Goal: Information Seeking & Learning: Find specific fact

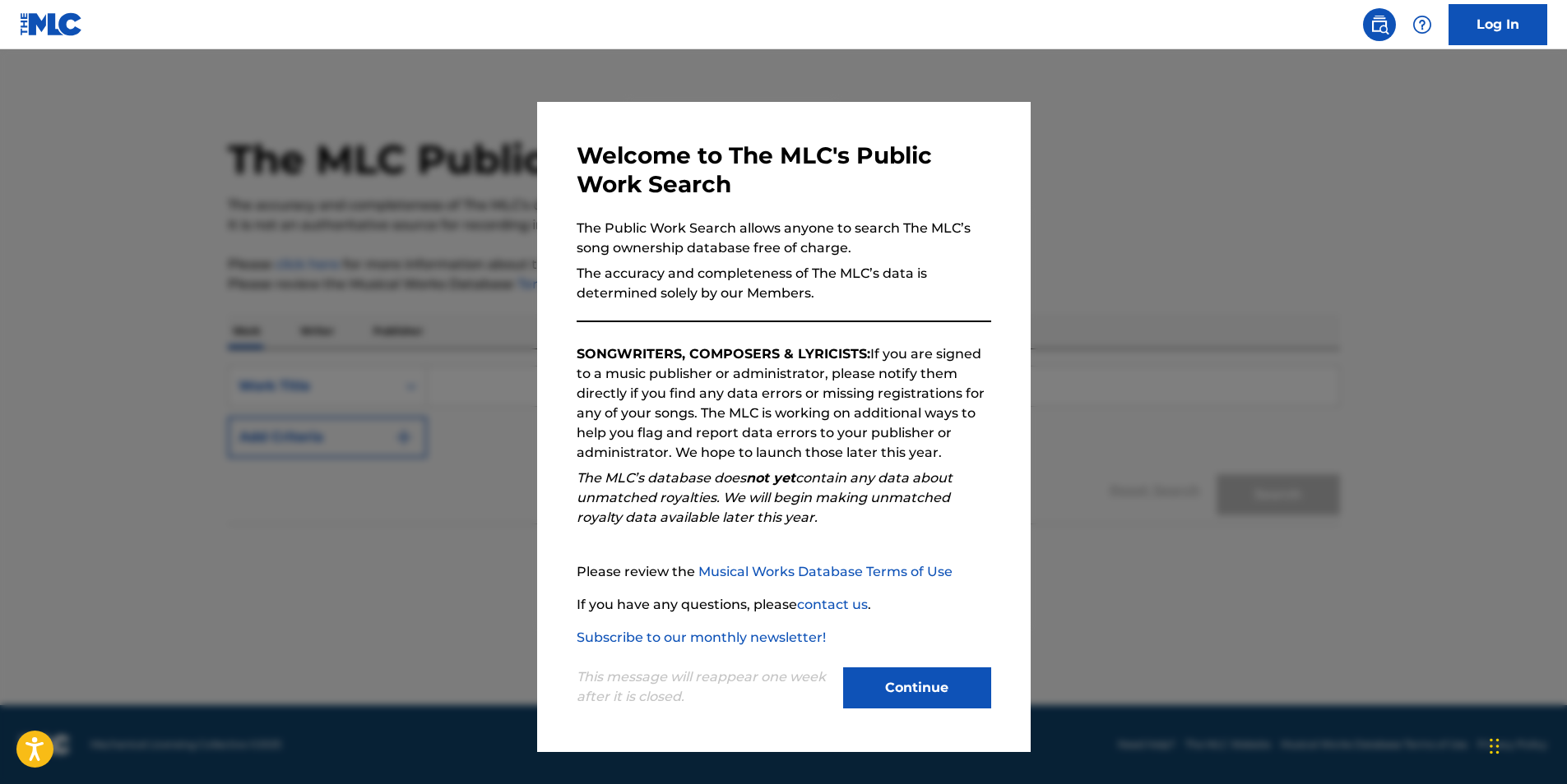
click at [1160, 250] on div at bounding box center [784, 441] width 1567 height 784
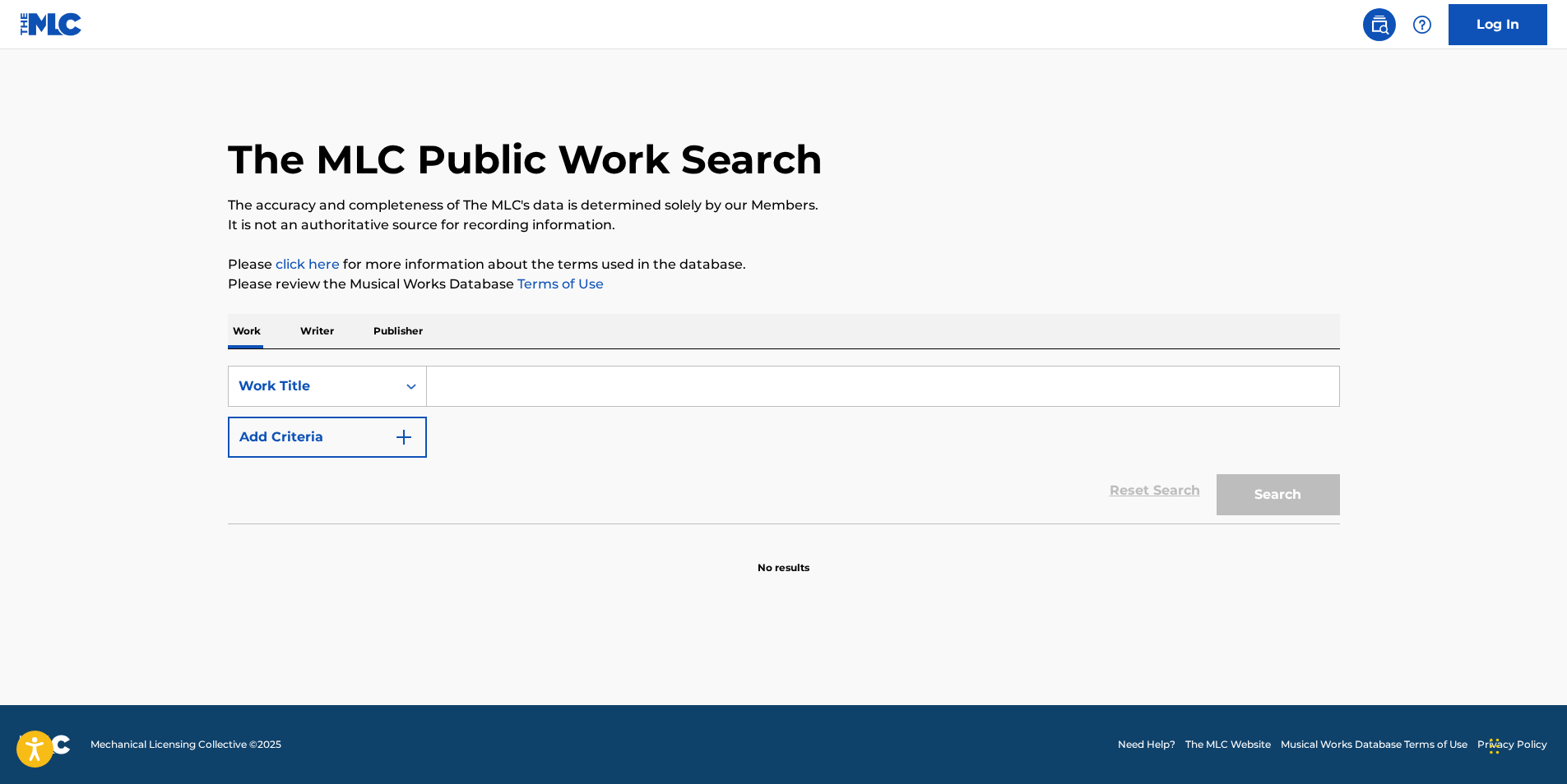
click at [478, 388] on input "Search Form" at bounding box center [883, 386] width 912 height 39
type input "TENTAI KANSOKU"
click at [1305, 496] on button "Search" at bounding box center [1278, 494] width 124 height 41
click at [751, 379] on input "TENTAI KANSOKU" at bounding box center [883, 386] width 912 height 39
click at [1244, 494] on button "Search" at bounding box center [1278, 494] width 124 height 41
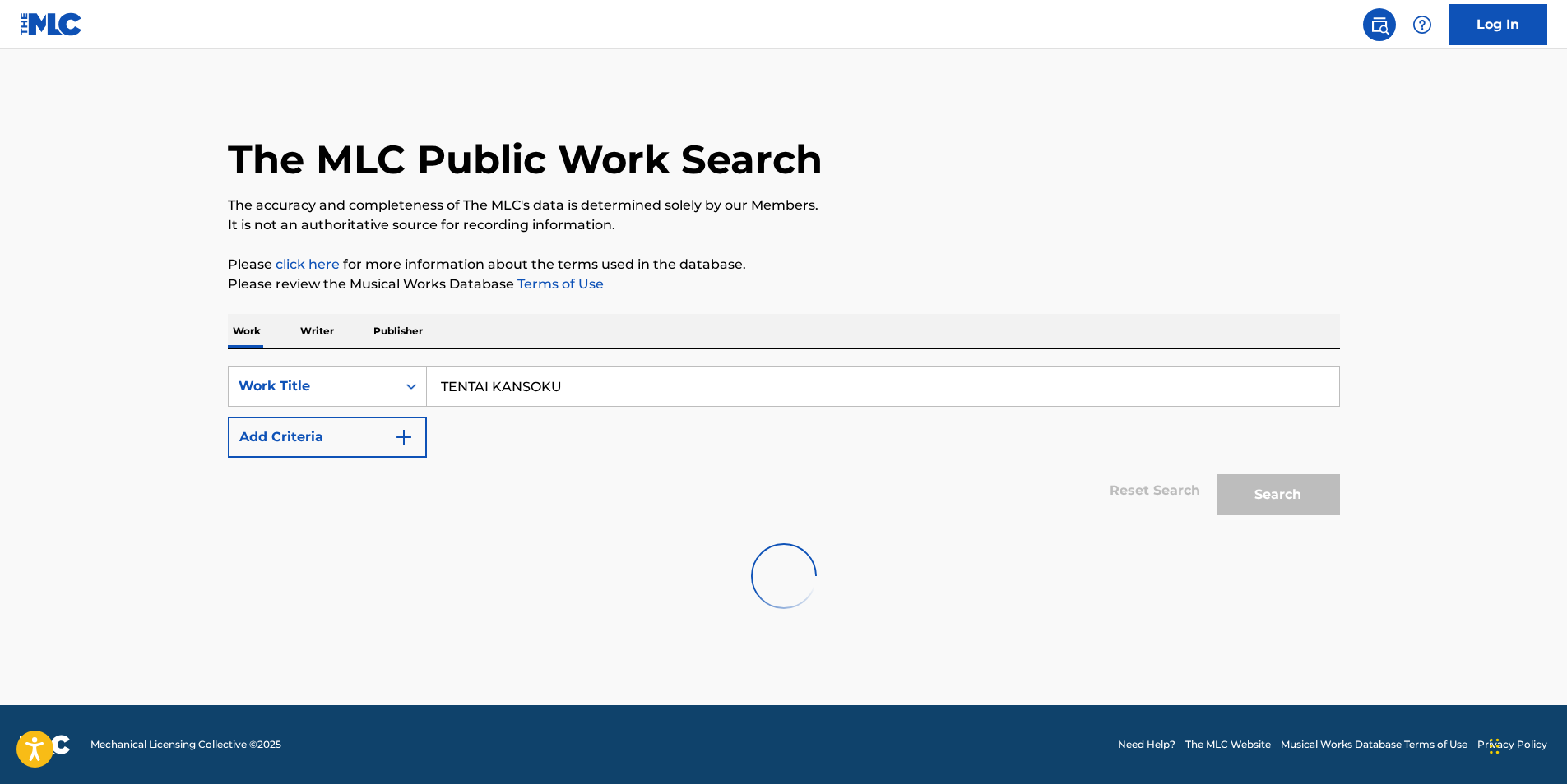
click at [890, 153] on div "The MLC Public Work Search" at bounding box center [784, 150] width 1112 height 120
click at [662, 75] on main "The MLC Public Work Search The accuracy and completeness of The MLC's data is d…" at bounding box center [784, 377] width 1567 height 656
click at [1213, 114] on div "The MLC Public Work Search" at bounding box center [784, 150] width 1112 height 120
click at [875, 172] on div "The MLC Public Work Search" at bounding box center [784, 150] width 1112 height 120
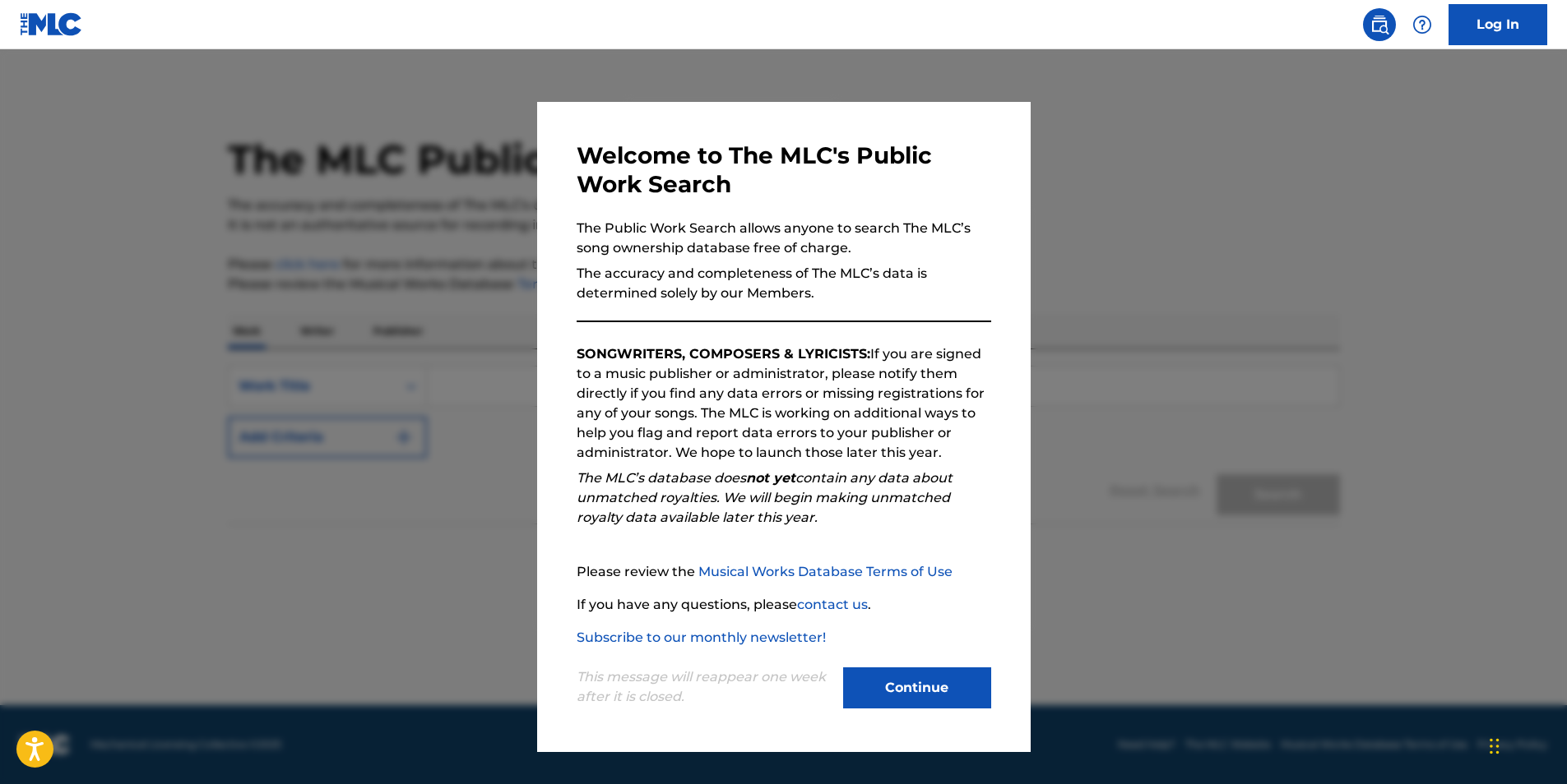
click at [1148, 619] on div at bounding box center [784, 441] width 1567 height 784
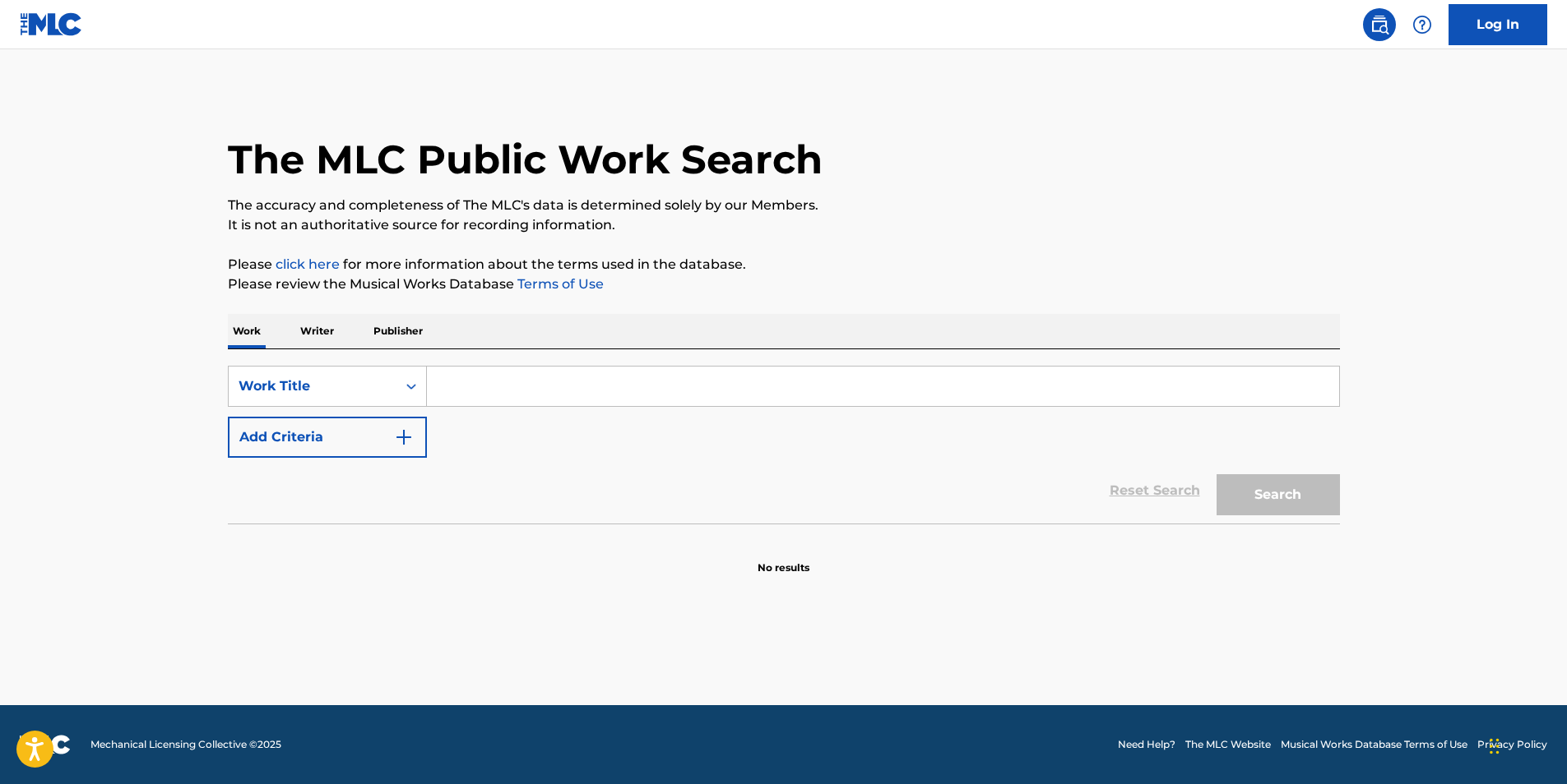
click at [456, 396] on input "Search Form" at bounding box center [883, 386] width 912 height 39
type input "TENTAI KANSOKU"
click at [1269, 499] on button "Search" at bounding box center [1278, 494] width 124 height 41
